Goal: Register for event/course

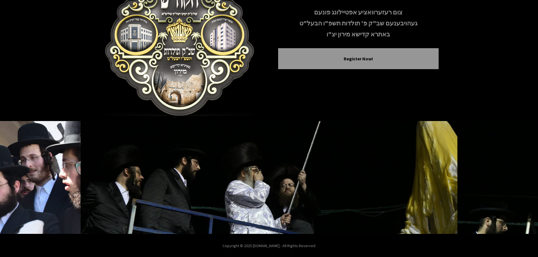
scroll to position [58, 0]
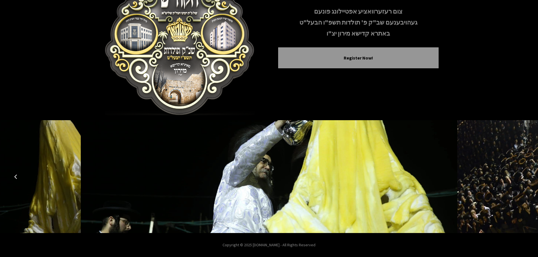
click at [520, 176] on icon "Next image" at bounding box center [522, 177] width 5 height 5
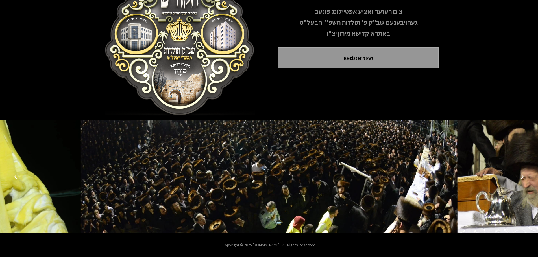
click at [520, 176] on icon "Next image" at bounding box center [522, 177] width 5 height 5
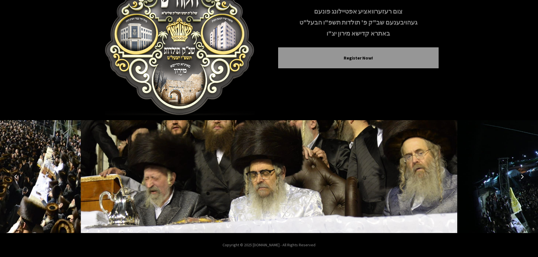
click at [520, 176] on icon "Next image" at bounding box center [522, 177] width 5 height 5
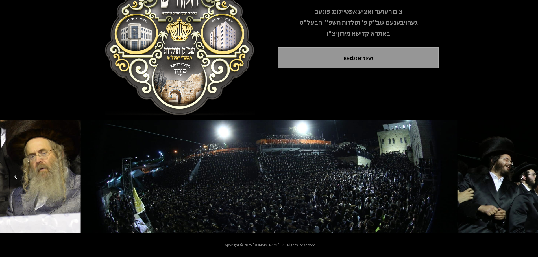
click at [520, 176] on icon "Next image" at bounding box center [522, 177] width 5 height 5
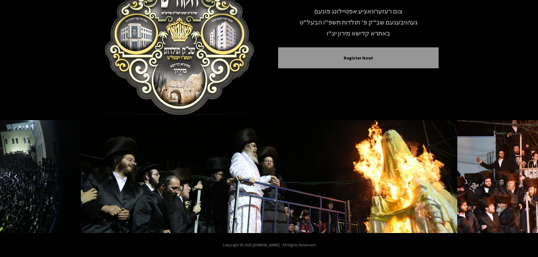
click at [520, 176] on icon "Next image" at bounding box center [522, 177] width 5 height 5
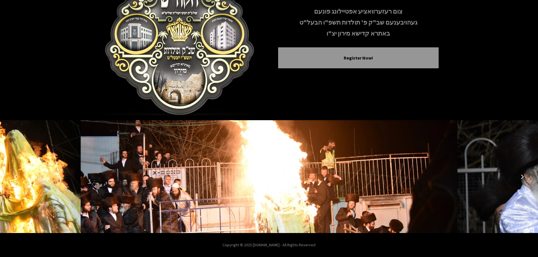
click at [520, 176] on icon "Next image" at bounding box center [522, 177] width 5 height 5
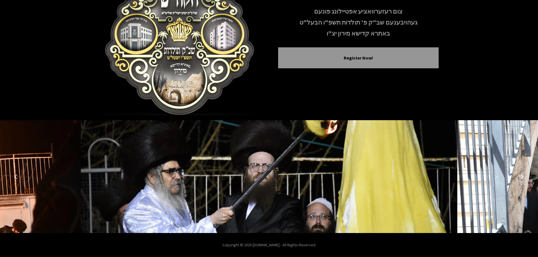
click at [18, 176] on button "Previous image" at bounding box center [16, 177] width 14 height 14
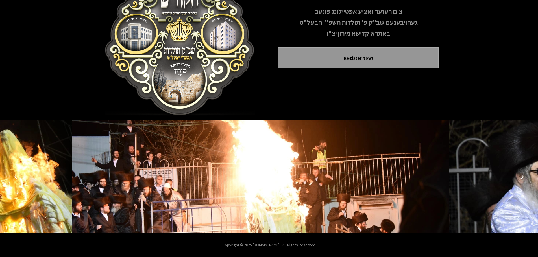
click at [18, 176] on button "Previous image" at bounding box center [16, 177] width 14 height 14
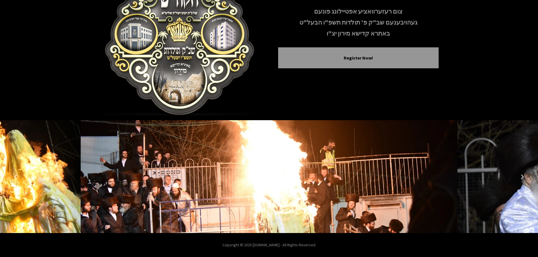
click at [18, 176] on button "Previous image" at bounding box center [16, 177] width 14 height 14
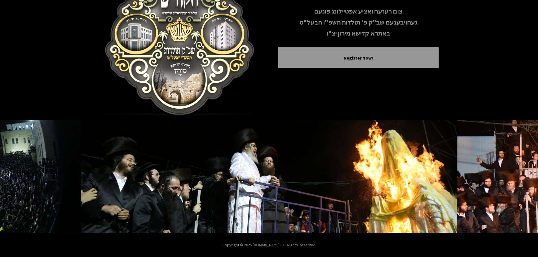
scroll to position [0, 0]
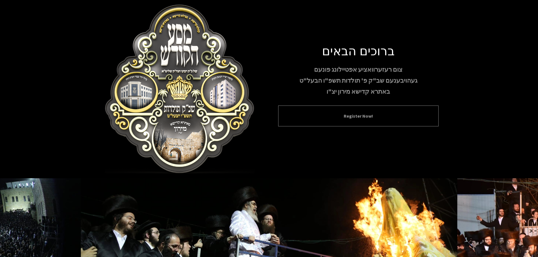
click at [339, 113] on button "Register Now!" at bounding box center [358, 116] width 146 height 7
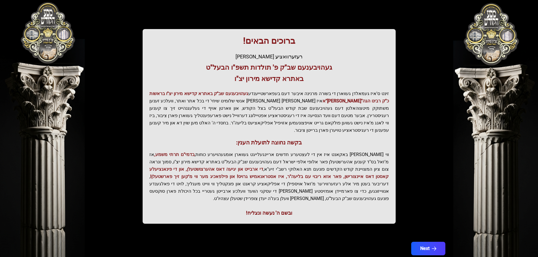
scroll to position [70, 0]
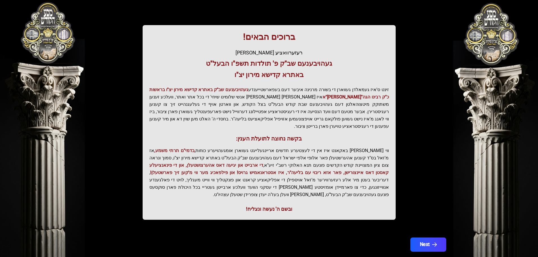
click at [423, 238] on button "Next" at bounding box center [428, 245] width 36 height 14
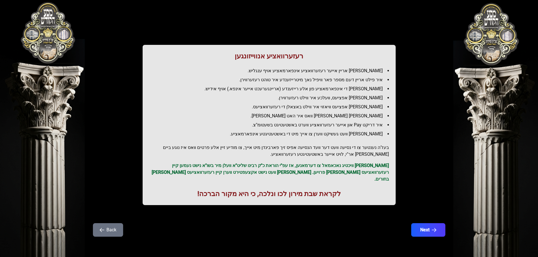
scroll to position [0, 0]
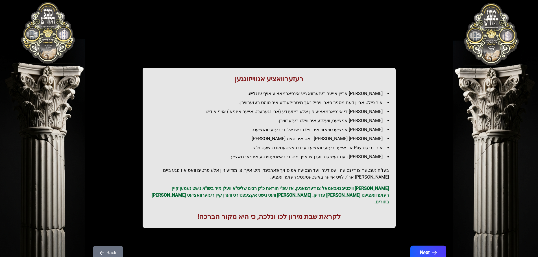
click at [419, 246] on button "Next" at bounding box center [428, 253] width 36 height 14
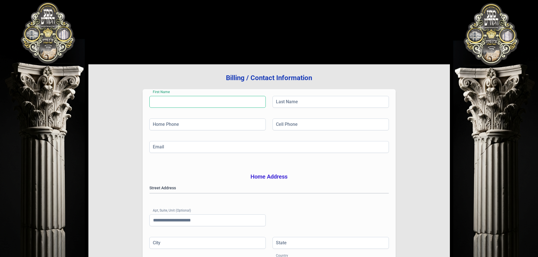
click at [225, 101] on input "First Name" at bounding box center [208, 102] width 116 height 12
click at [204, 98] on input "First Name" at bounding box center [208, 102] width 116 height 12
type input "****"
click at [305, 101] on input "Last Name" at bounding box center [331, 102] width 116 height 12
type input "*******"
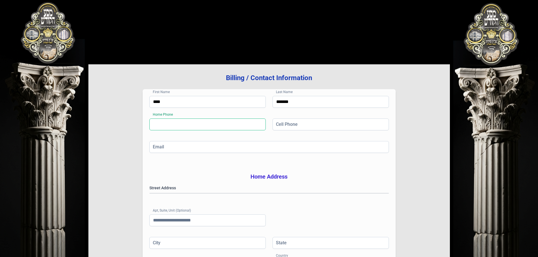
click at [251, 124] on input "Home Phone" at bounding box center [208, 125] width 116 height 12
click at [295, 127] on input "Cell Phone" at bounding box center [331, 125] width 116 height 12
click at [285, 122] on input "Cell Phone" at bounding box center [331, 125] width 116 height 12
click at [209, 124] on input "Home Phone" at bounding box center [208, 125] width 116 height 12
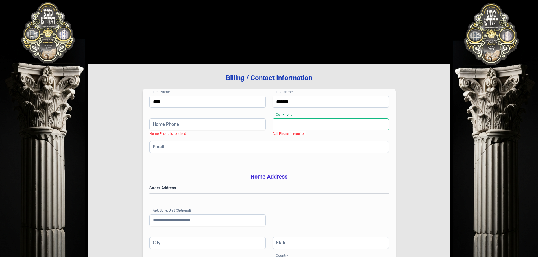
click at [281, 126] on input "Cell Phone" at bounding box center [331, 125] width 116 height 12
type input "**********"
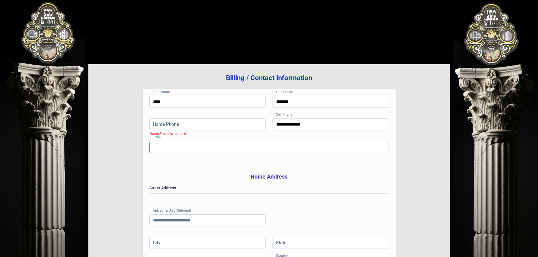
click at [248, 143] on input "Email" at bounding box center [270, 147] width 240 height 12
type input "**********"
click at [188, 121] on input "Home Phone" at bounding box center [208, 125] width 116 height 12
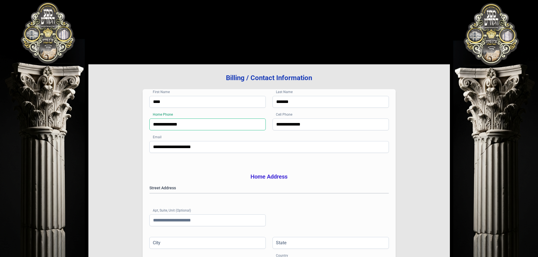
type input "**********"
click at [249, 160] on div "**********" at bounding box center [270, 152] width 240 height 23
click at [150, 194] on gmp-place-autocomplete at bounding box center [150, 194] width 0 height 0
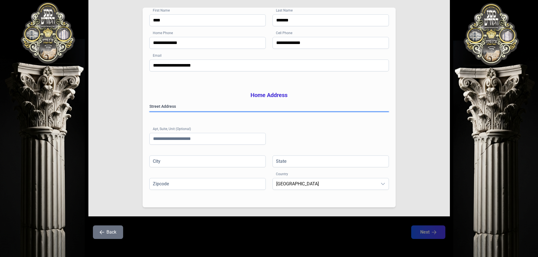
scroll to position [92, 0]
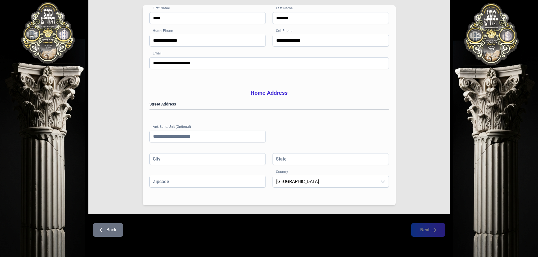
click at [199, 124] on div "Street Address [GEOGRAPHIC_DATA] (Optional)" at bounding box center [270, 127] width 240 height 52
click at [199, 137] on input "Apt, Suite, Unit (Optional)" at bounding box center [208, 137] width 116 height 12
click at [202, 166] on div "City" at bounding box center [208, 160] width 116 height 14
click at [200, 157] on input "City" at bounding box center [208, 159] width 116 height 12
click at [150, 110] on gmp-place-autocomplete at bounding box center [150, 110] width 0 height 0
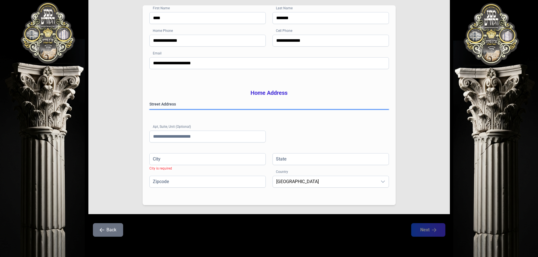
click at [150, 110] on gmp-place-autocomplete at bounding box center [150, 110] width 0 height 0
type input "********"
type input "**"
type input "*********"
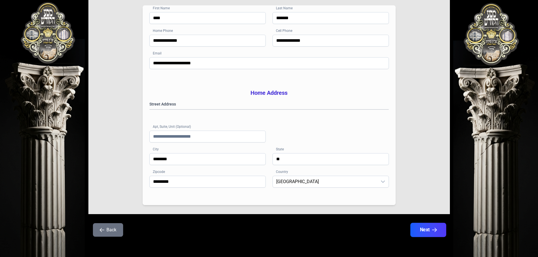
click at [415, 230] on button "Next" at bounding box center [428, 230] width 36 height 14
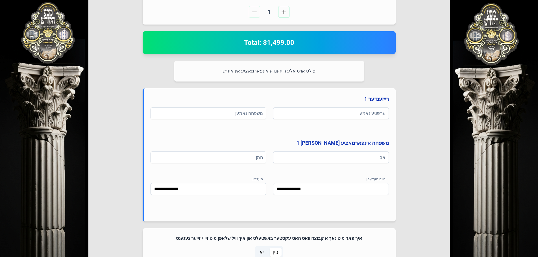
scroll to position [254, 0]
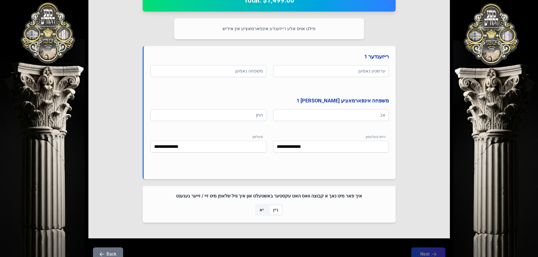
click at [34, 100] on div "בעזהשי"ת 0 1 2 3 4 5 6 Select Your Package אין דעם פרייז איז אריינגערעכנט פולע …" at bounding box center [269, 14] width 538 height 536
